Goal: Task Accomplishment & Management: Use online tool/utility

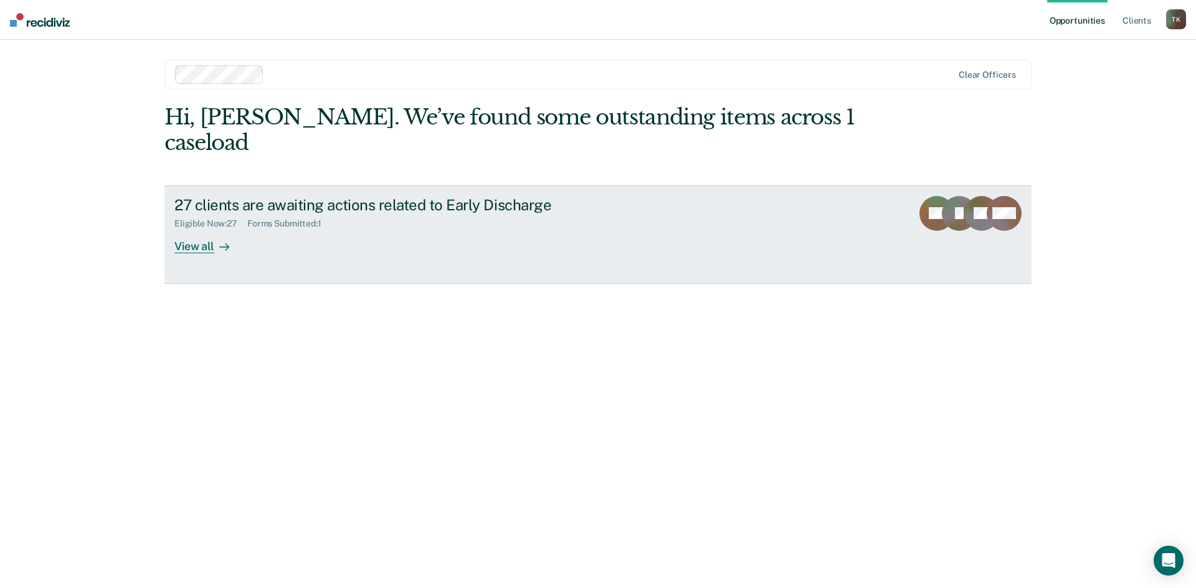
click at [196, 229] on div "View all" at bounding box center [209, 241] width 70 height 24
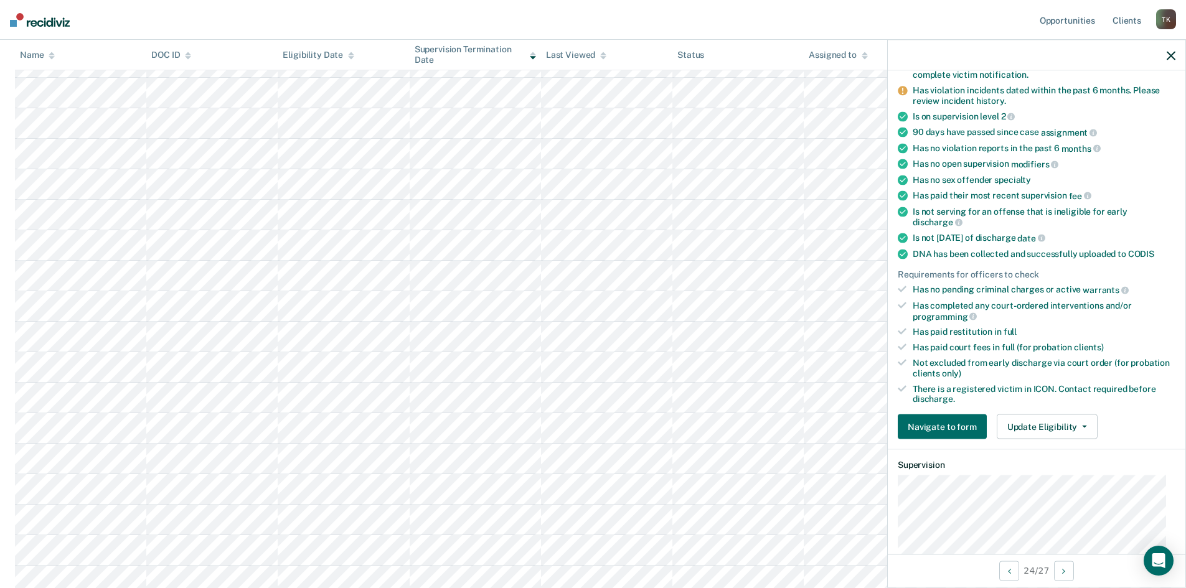
scroll to position [125, 0]
click at [1077, 425] on span "button" at bounding box center [1082, 426] width 10 height 2
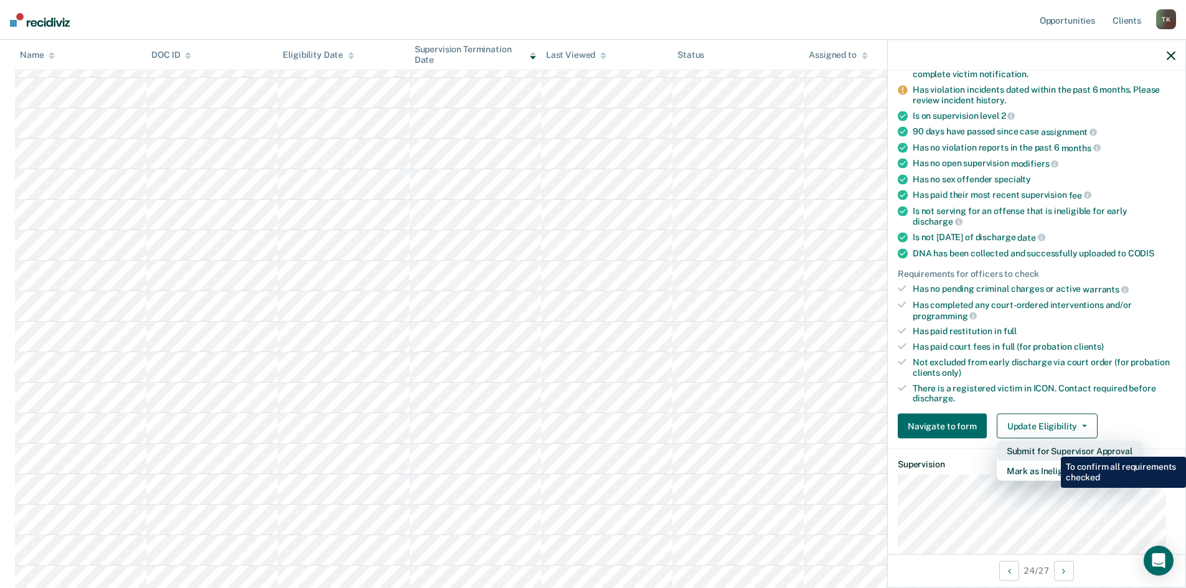
click at [1052, 448] on button "Submit for Supervisor Approval" at bounding box center [1070, 451] width 146 height 20
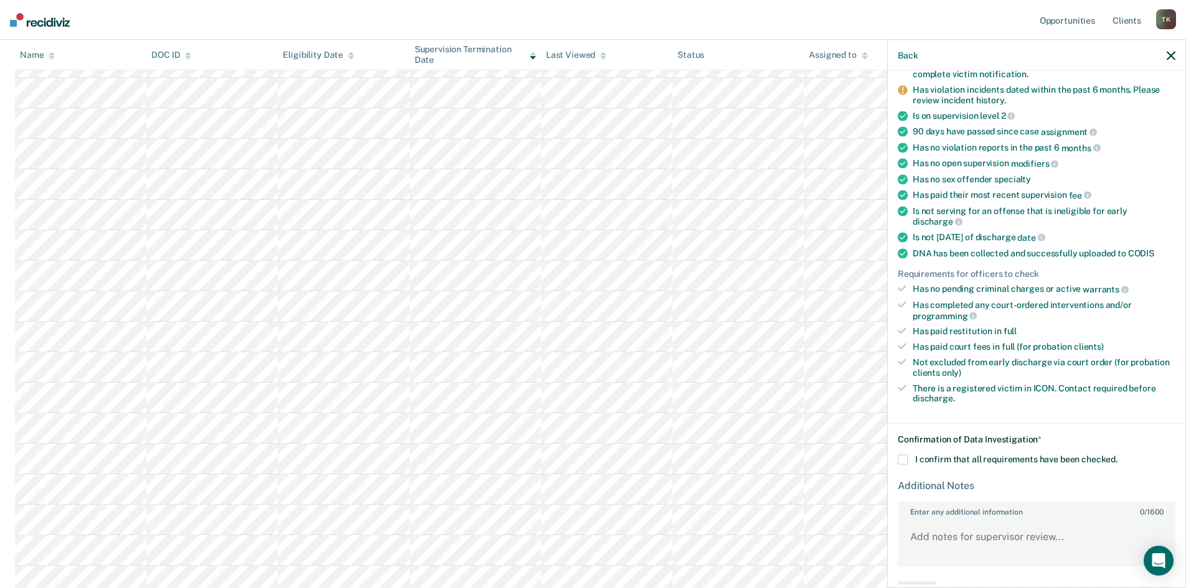
drag, startPoint x: 903, startPoint y: 456, endPoint x: 916, endPoint y: 460, distance: 13.6
click at [903, 456] on span at bounding box center [903, 460] width 10 height 10
click at [1118, 455] on input "I confirm that all requirements have been checked." at bounding box center [1118, 455] width 0 height 0
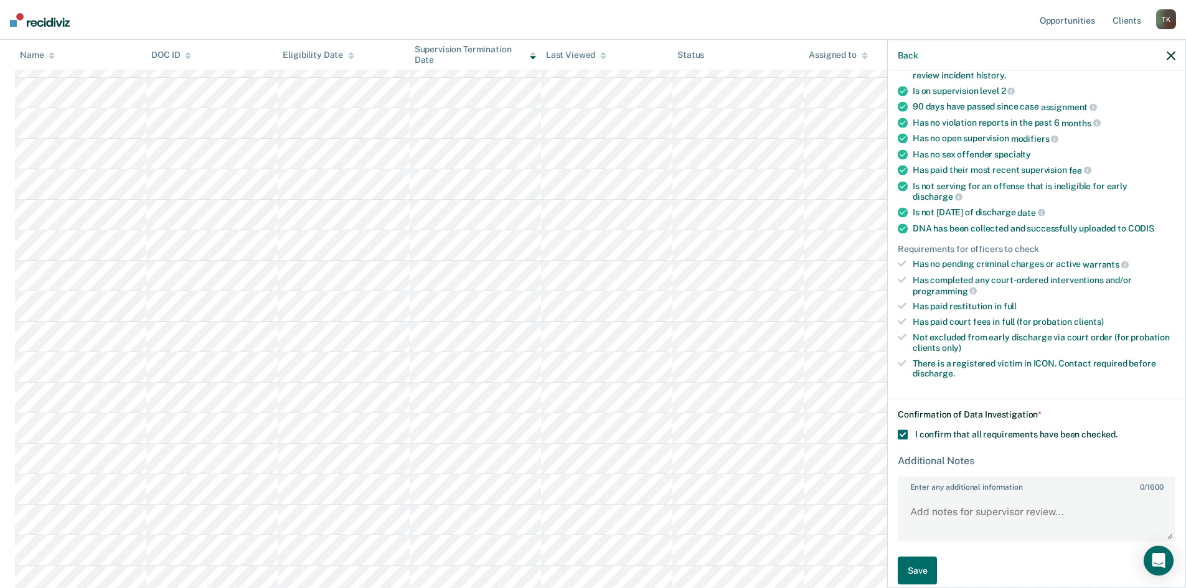
scroll to position [163, 0]
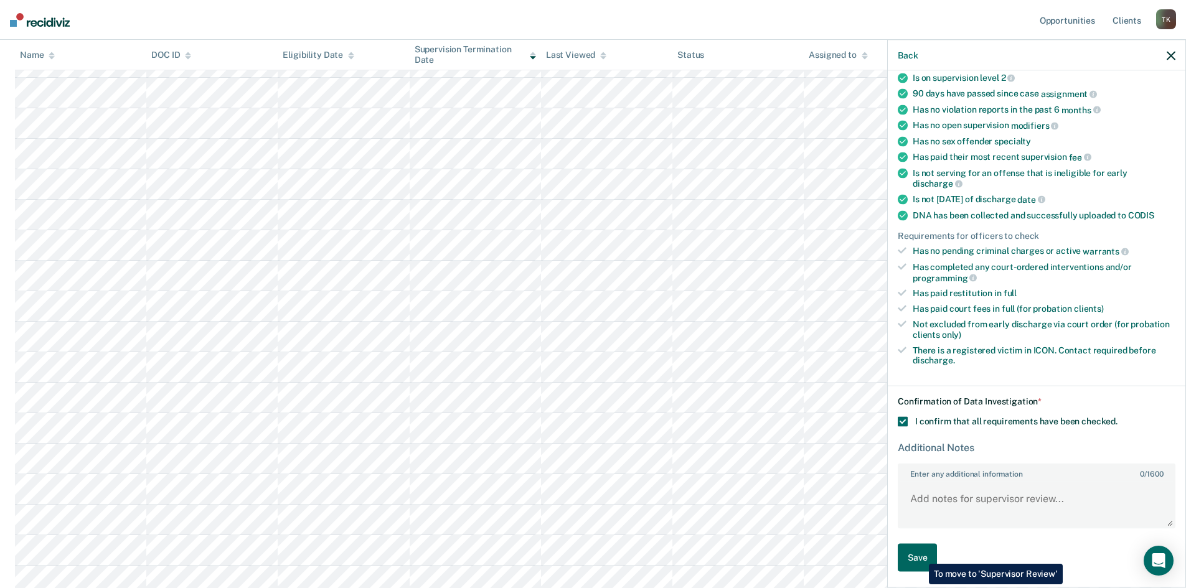
click at [922, 555] on button "Save" at bounding box center [917, 558] width 39 height 28
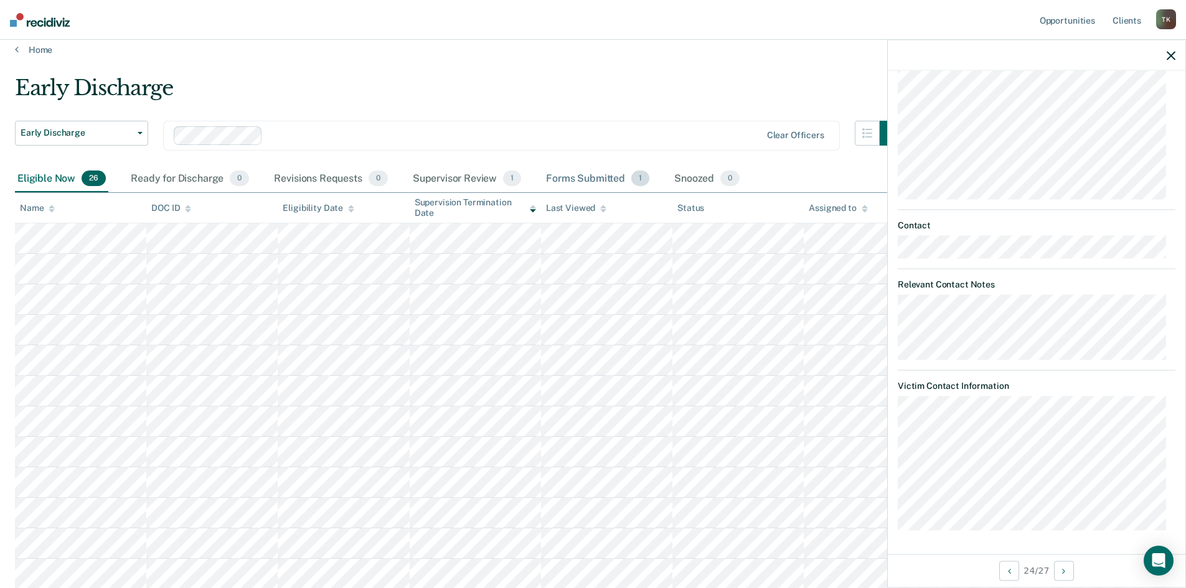
scroll to position [0, 0]
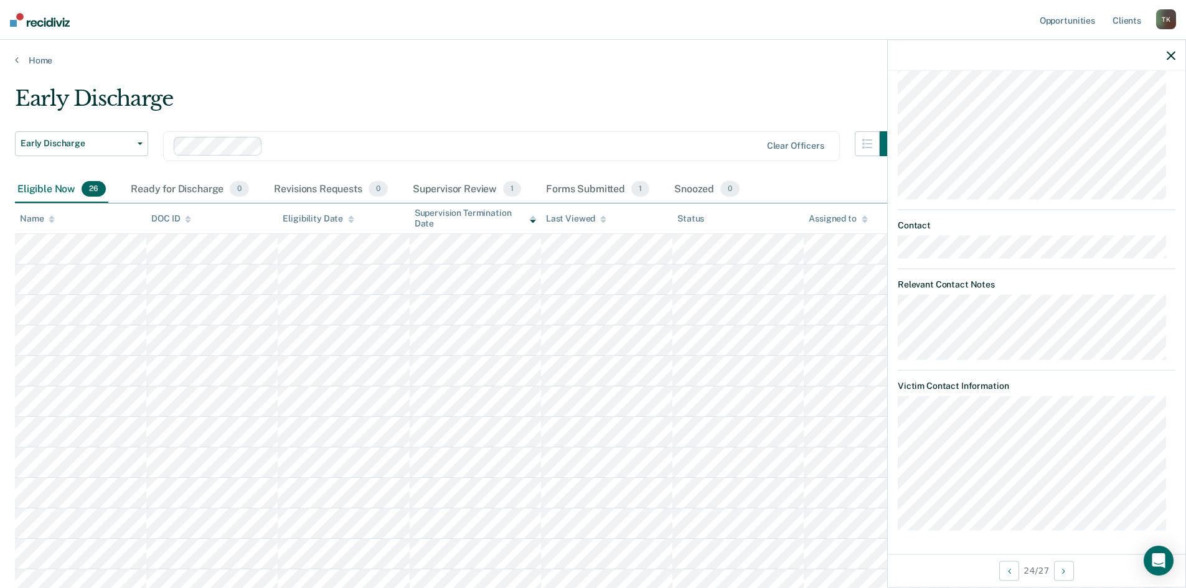
click at [1171, 54] on icon "button" at bounding box center [1171, 55] width 9 height 9
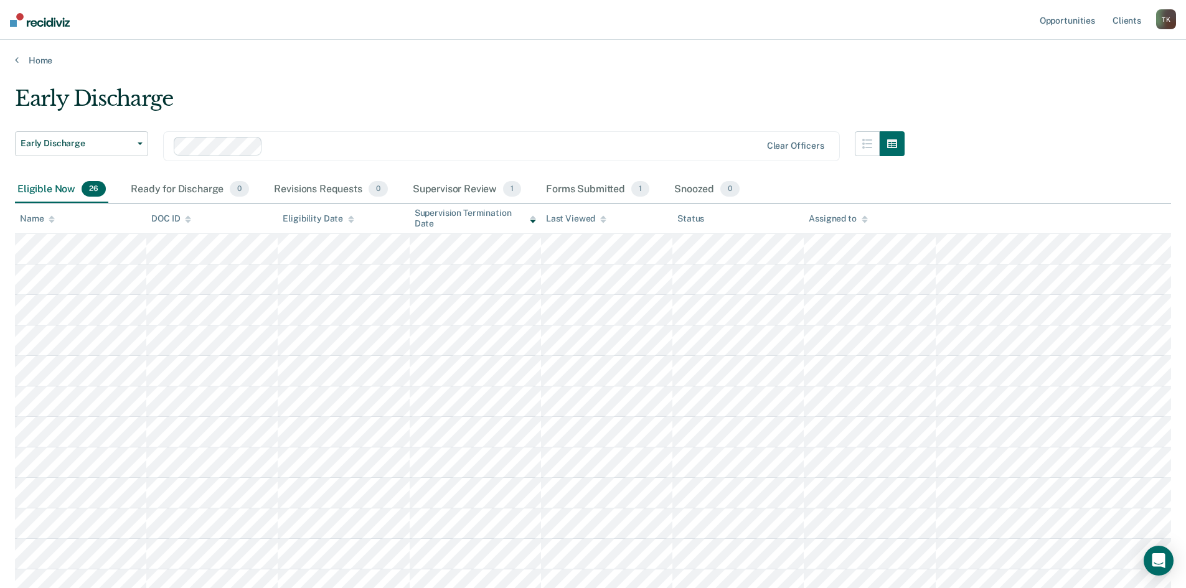
click at [1162, 19] on div "T K" at bounding box center [1166, 19] width 20 height 20
click at [1088, 81] on link "Log Out" at bounding box center [1116, 82] width 100 height 11
